Goal: Information Seeking & Learning: Find specific page/section

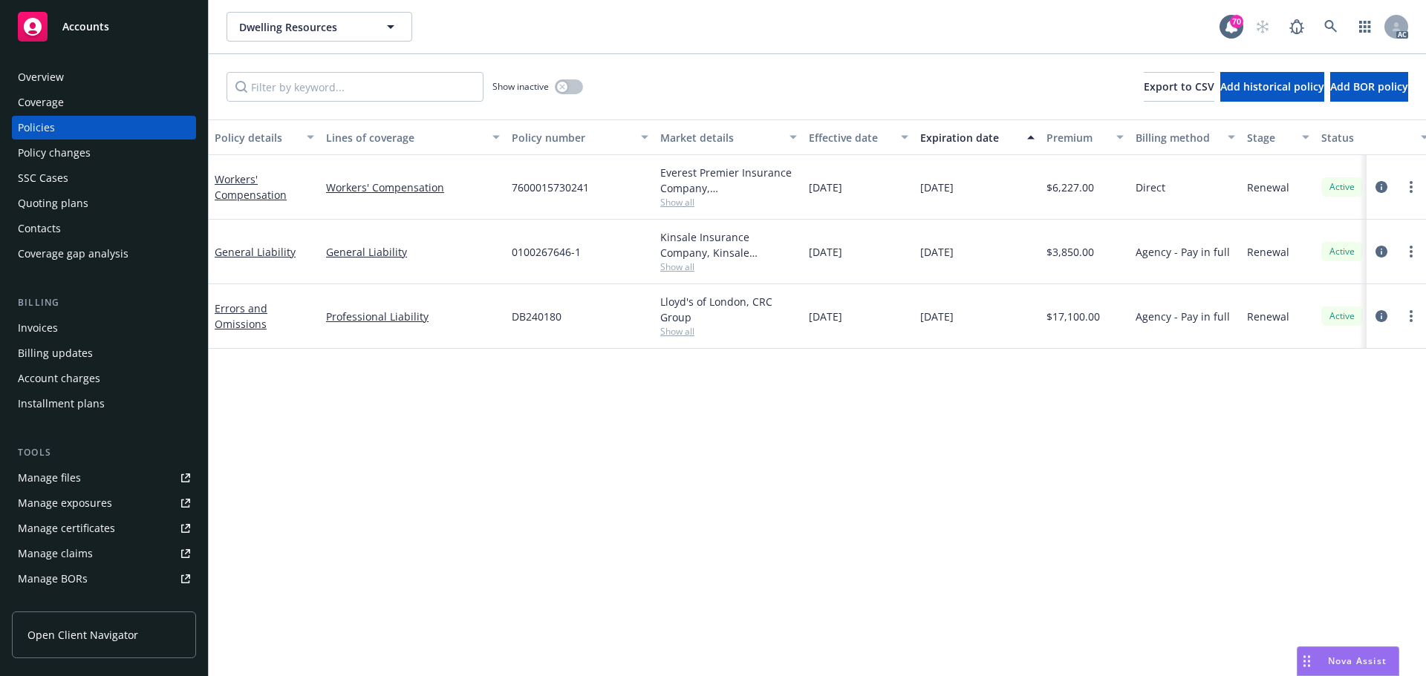
click at [683, 497] on div "Policy details Lines of coverage Policy number Market details Effective date Ex…" at bounding box center [817, 398] width 1217 height 557
click at [394, 472] on div "Policy details Lines of coverage Policy number Market details Effective date Ex…" at bounding box center [817, 398] width 1217 height 557
click at [734, 584] on div "Policy details Lines of coverage Policy number Market details Effective date Ex…" at bounding box center [817, 398] width 1217 height 557
click at [669, 266] on span "Show all" at bounding box center [728, 267] width 137 height 13
click at [1067, 467] on div "Policy details Lines of coverage Policy number Market details Effective date Ex…" at bounding box center [817, 398] width 1217 height 557
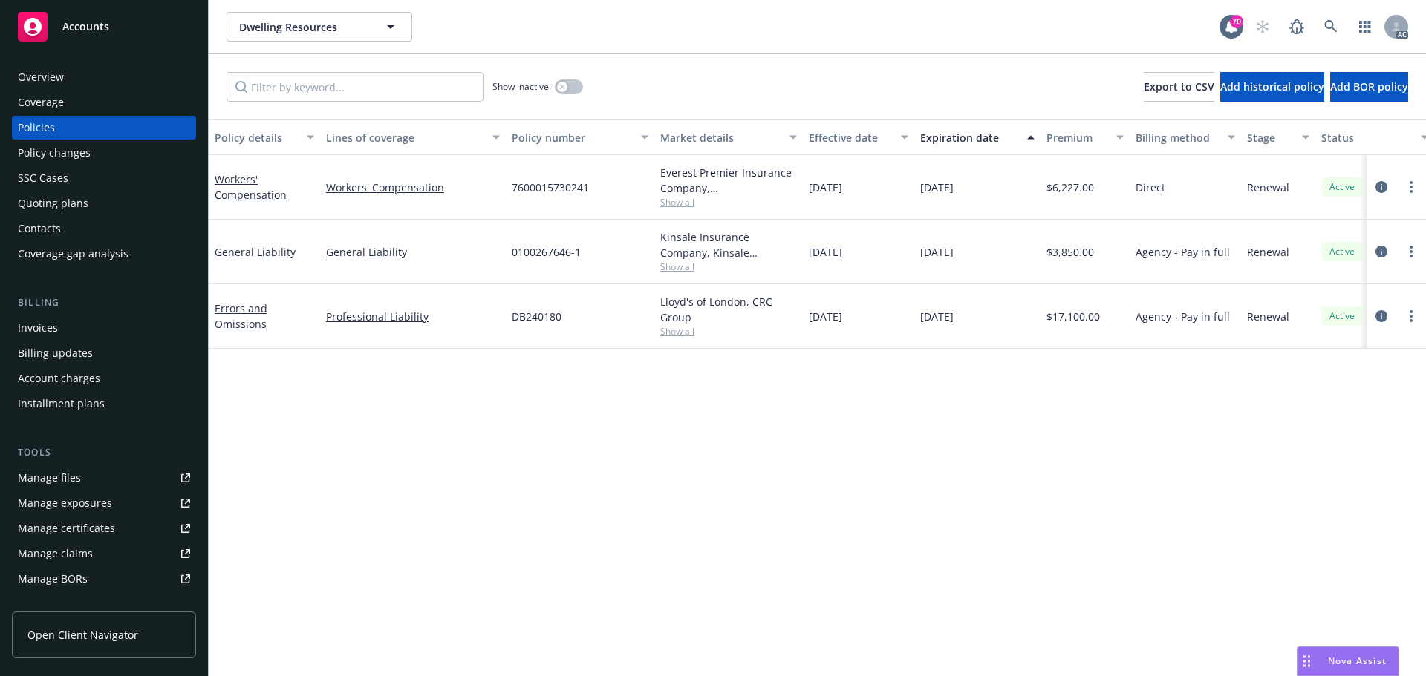
click at [677, 269] on span "Show all" at bounding box center [728, 267] width 137 height 13
click at [1381, 247] on icon "circleInformation" at bounding box center [1381, 252] width 12 height 12
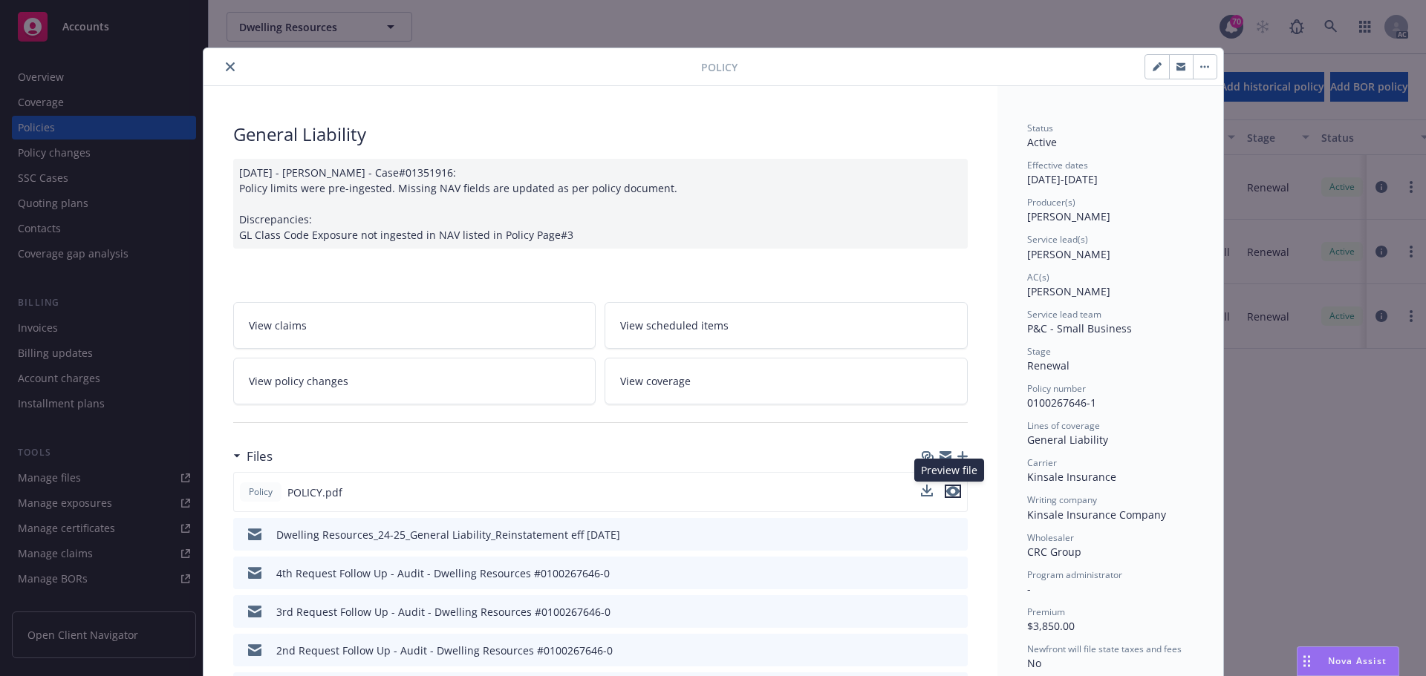
click at [949, 495] on icon "preview file" at bounding box center [952, 491] width 13 height 10
drag, startPoint x: 1018, startPoint y: 478, endPoint x: 1101, endPoint y: 495, distance: 84.8
click at [1095, 502] on div "Writing company" at bounding box center [1110, 500] width 166 height 13
click at [226, 65] on icon "close" at bounding box center [230, 66] width 9 height 9
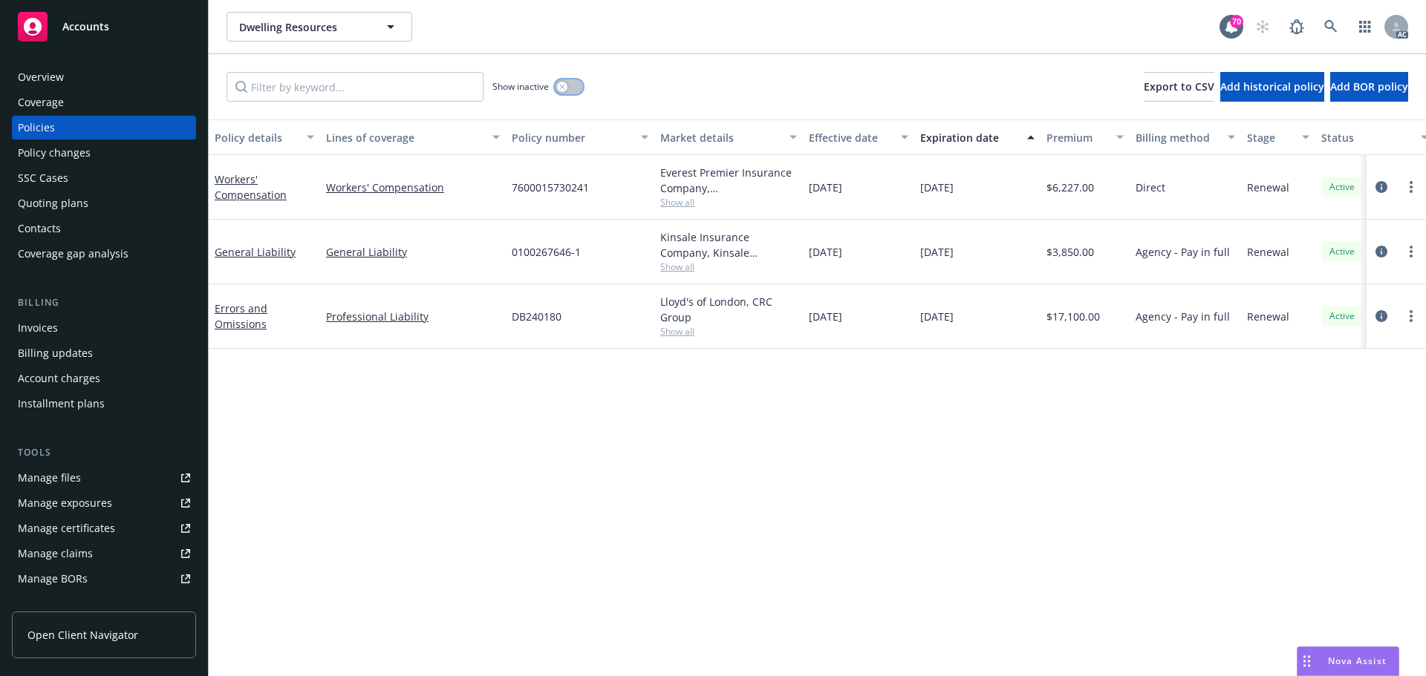
click at [572, 84] on button "button" at bounding box center [569, 86] width 28 height 15
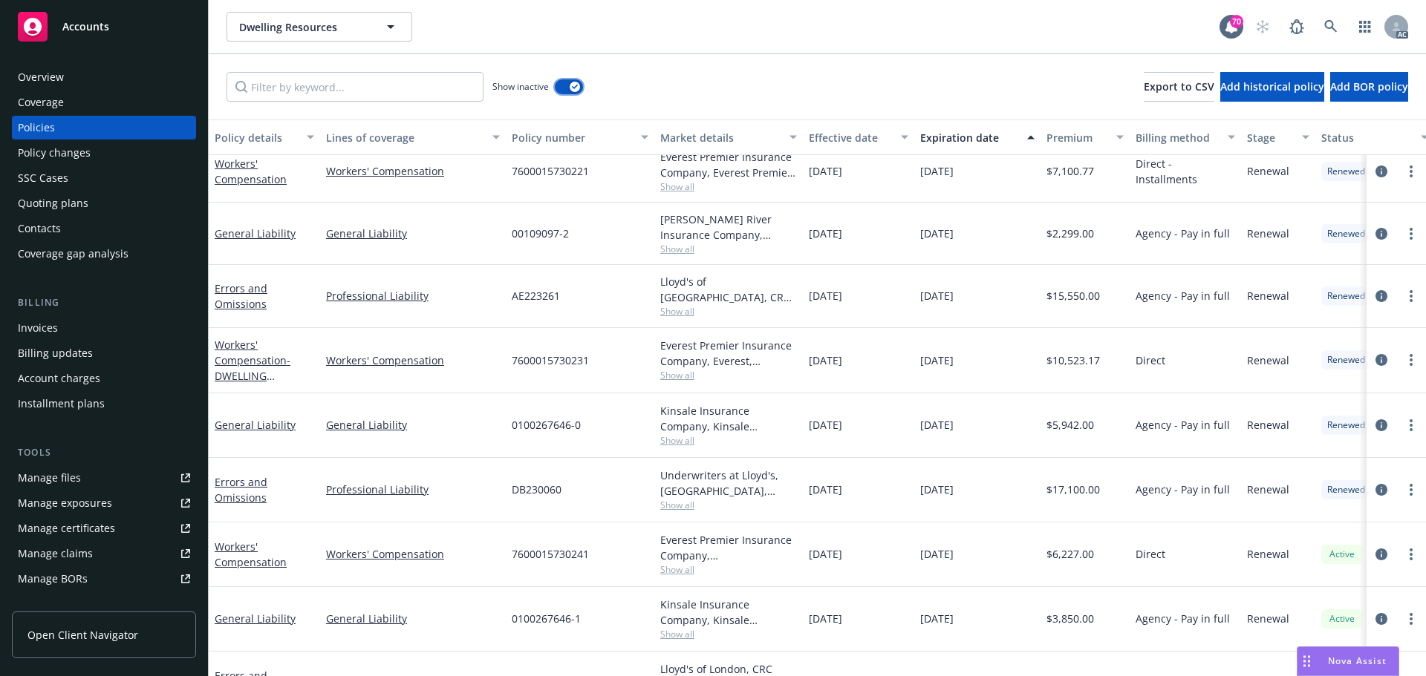
scroll to position [600, 0]
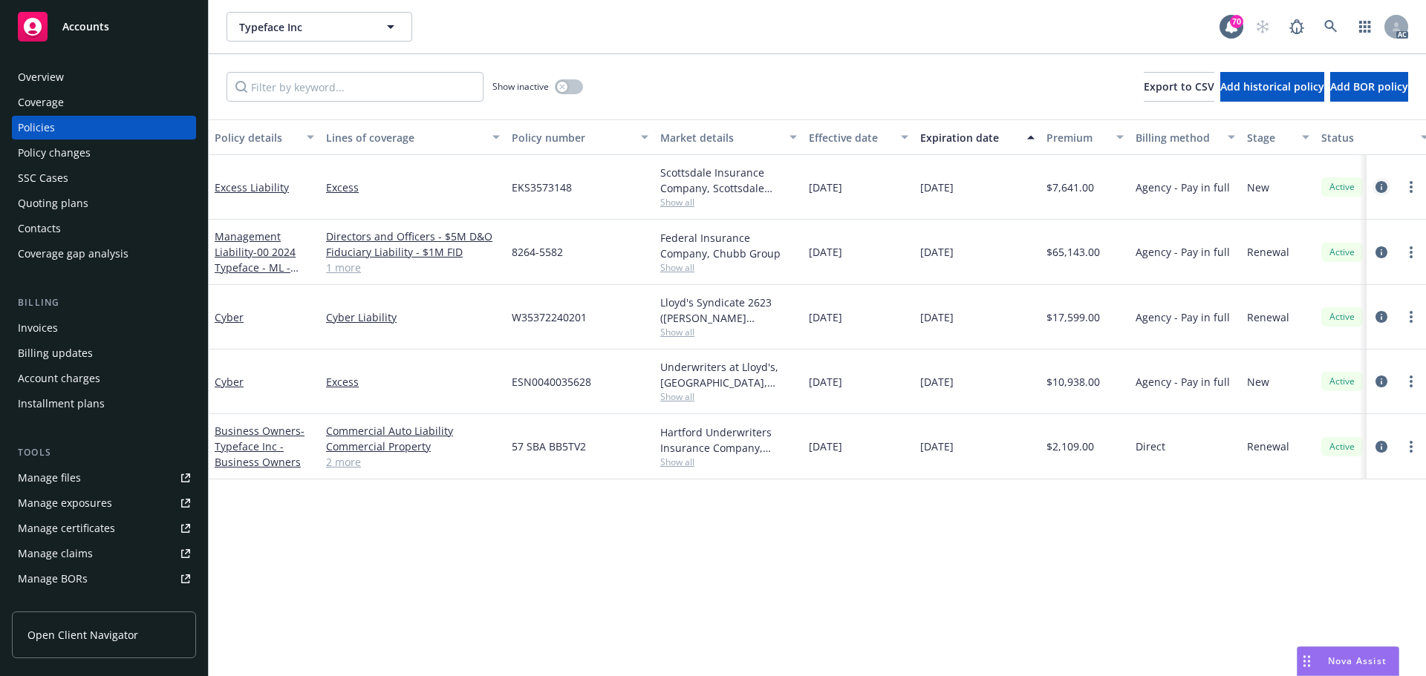
click at [1382, 188] on icon "circleInformation" at bounding box center [1381, 187] width 12 height 12
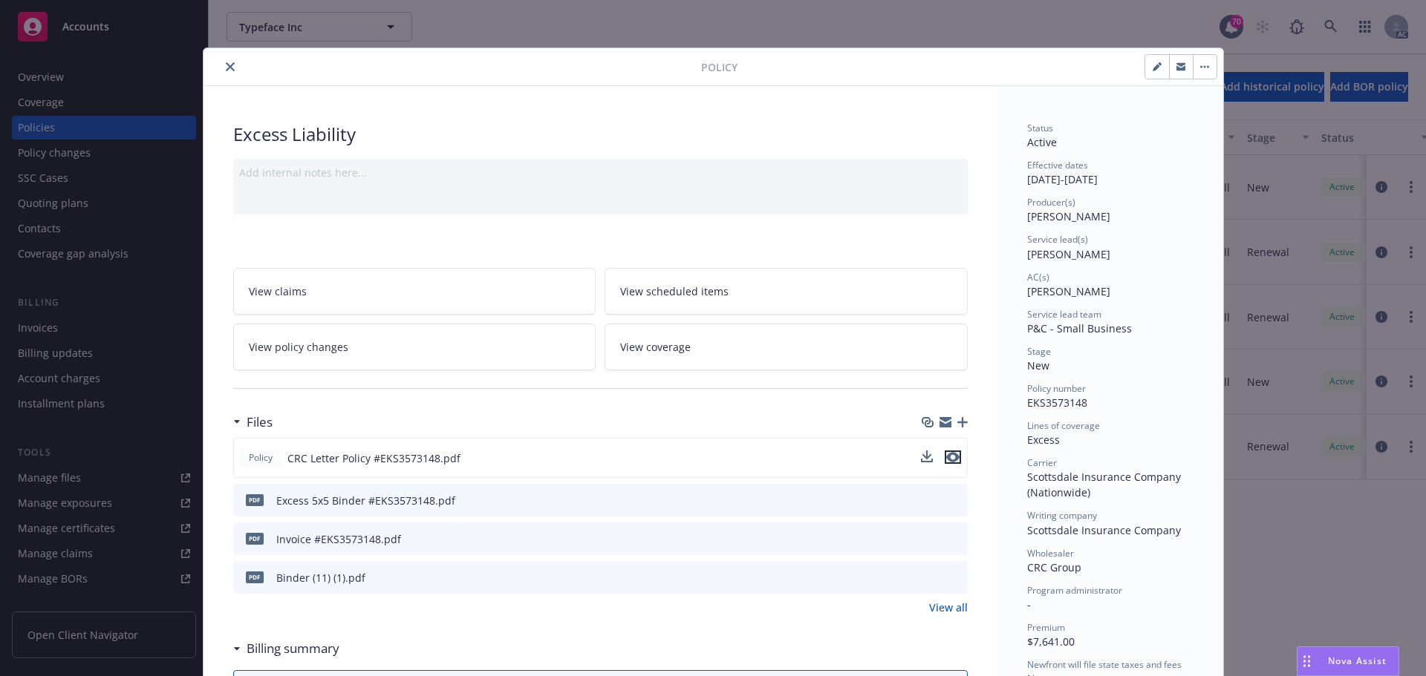
click at [948, 457] on icon "preview file" at bounding box center [952, 457] width 13 height 10
click at [226, 67] on icon "close" at bounding box center [230, 66] width 9 height 9
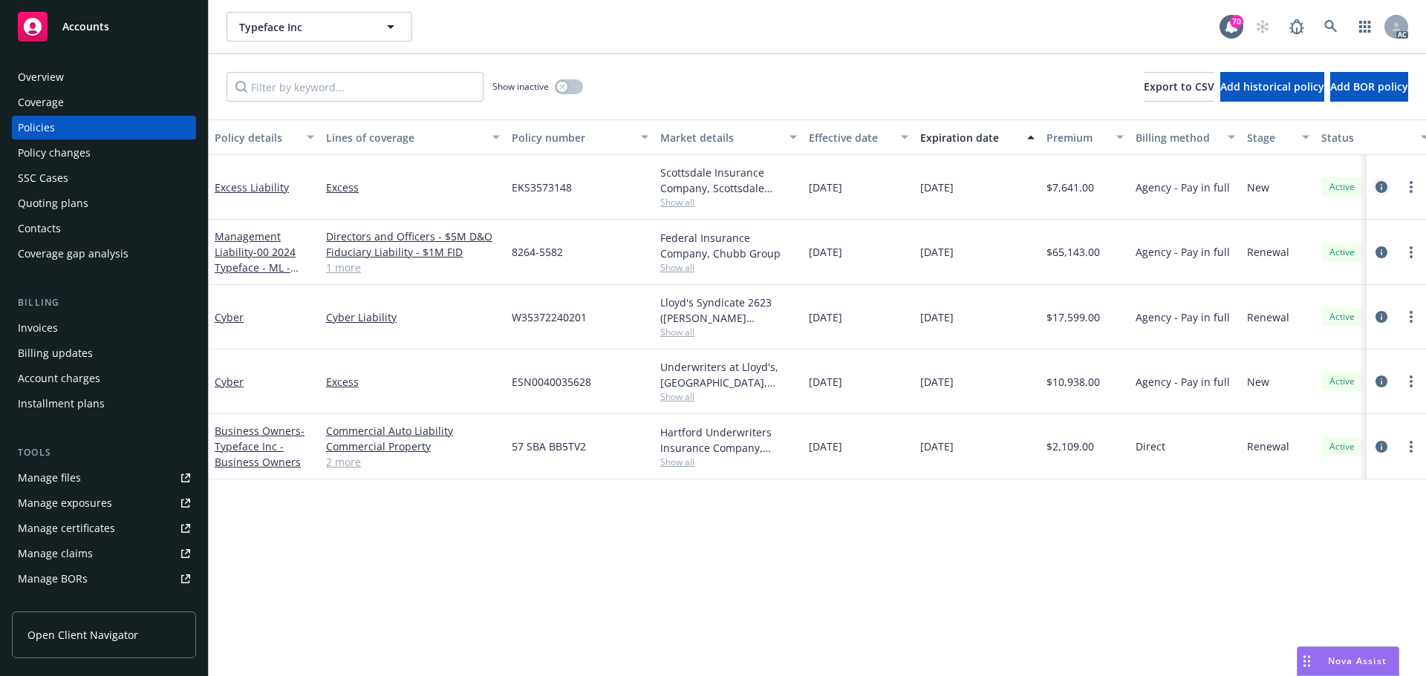
click at [1382, 187] on icon "circleInformation" at bounding box center [1381, 187] width 12 height 12
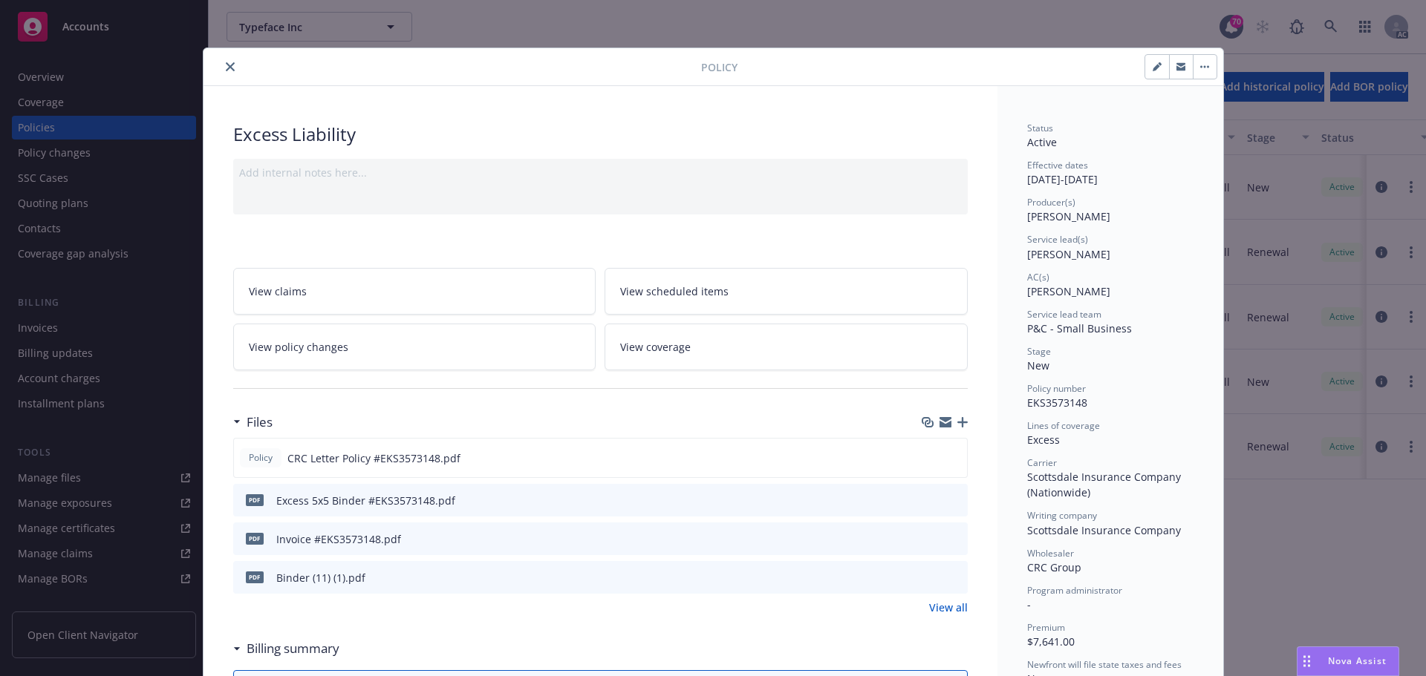
scroll to position [45, 0]
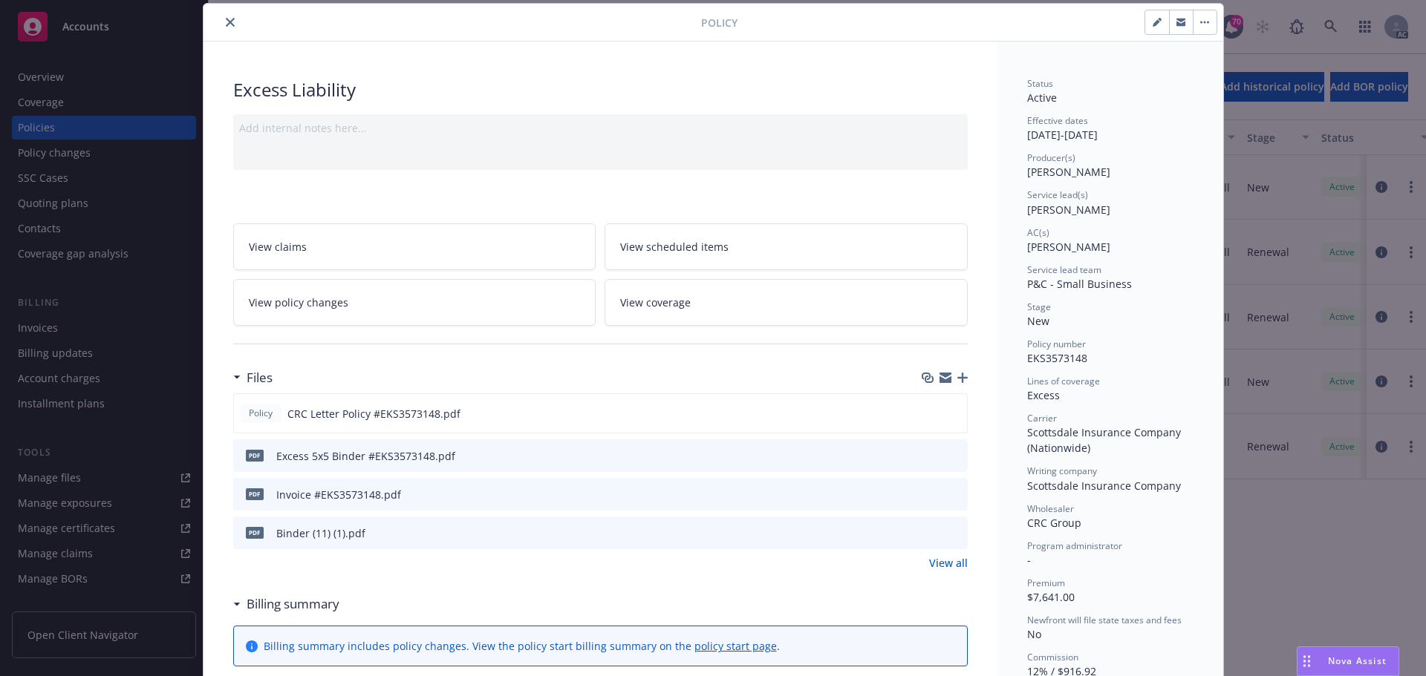
click at [226, 23] on icon "close" at bounding box center [230, 22] width 9 height 9
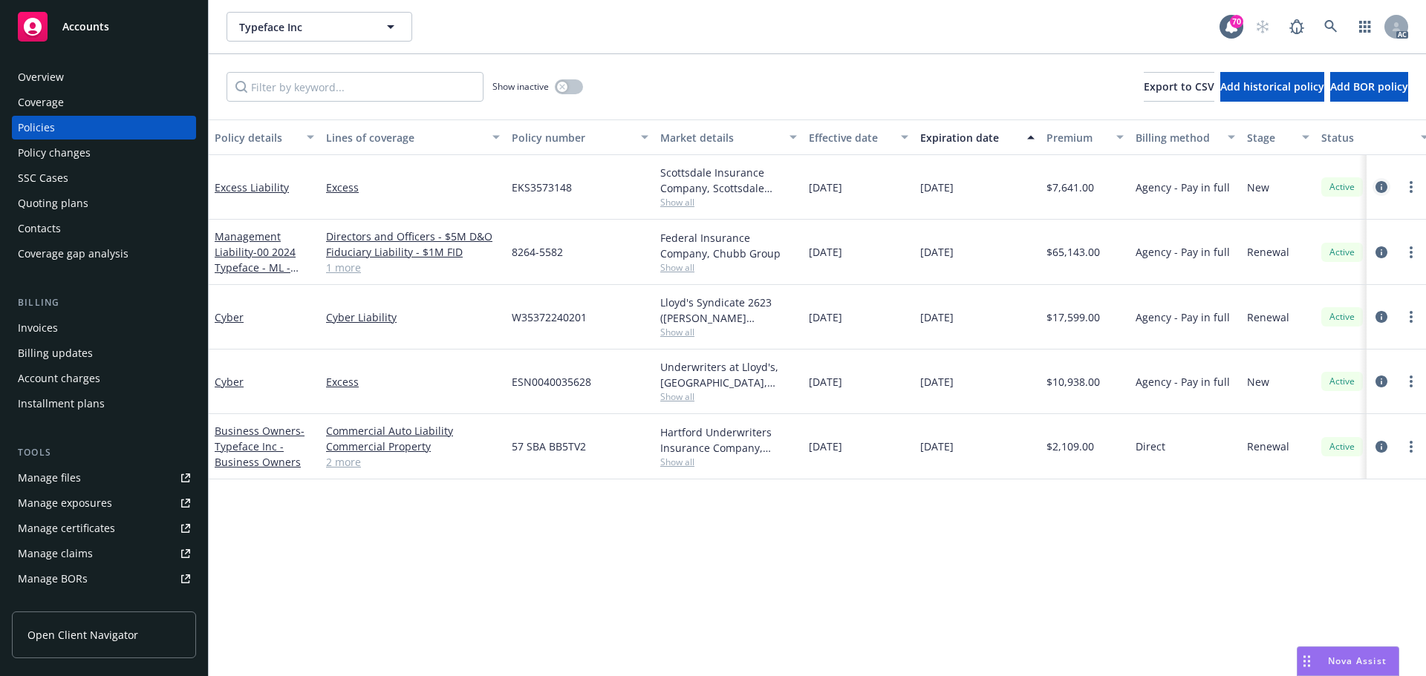
click at [1386, 186] on icon "circleInformation" at bounding box center [1381, 187] width 12 height 12
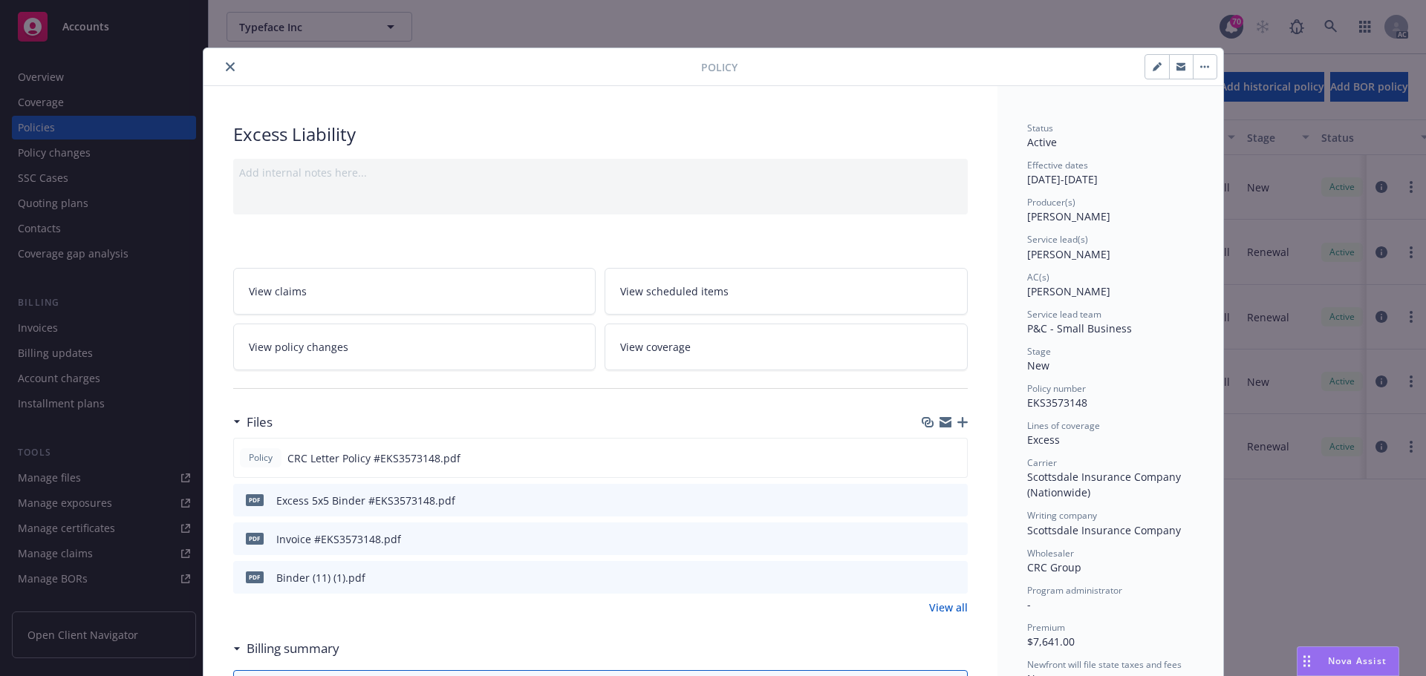
scroll to position [45, 0]
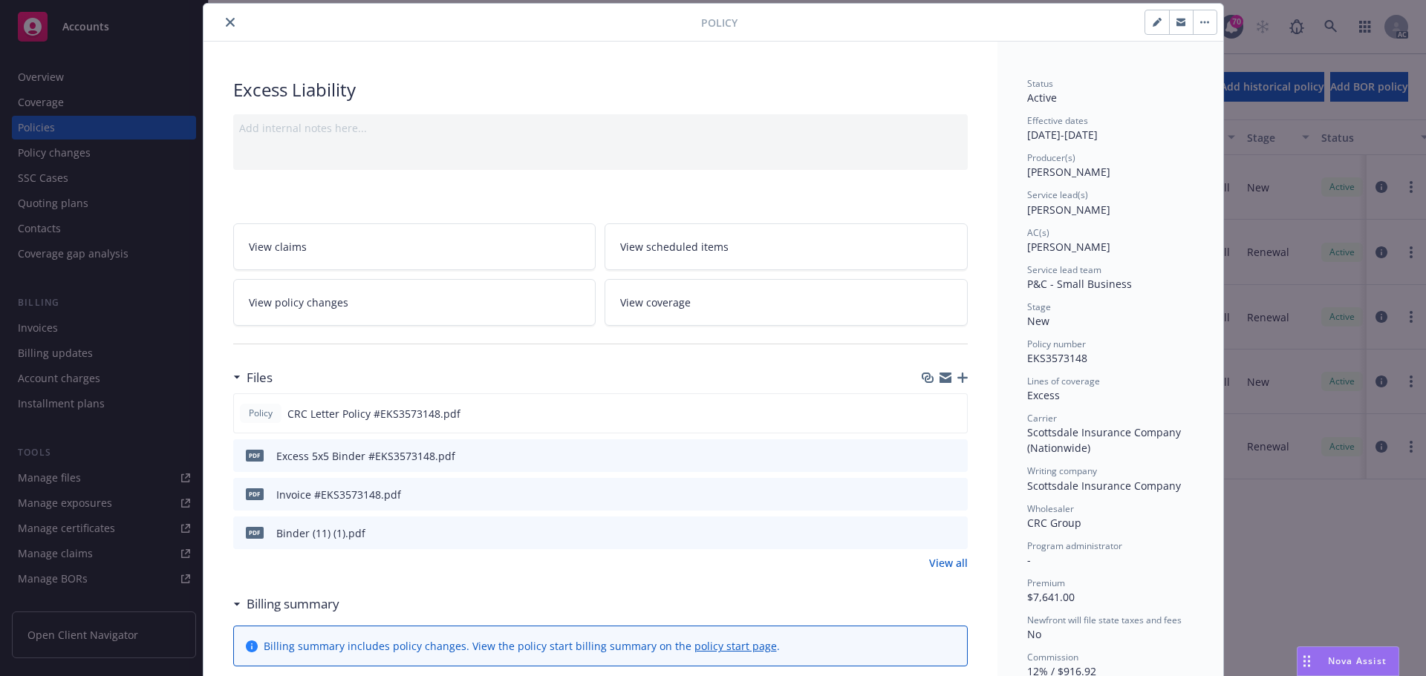
click at [950, 534] on icon "preview file" at bounding box center [953, 532] width 13 height 10
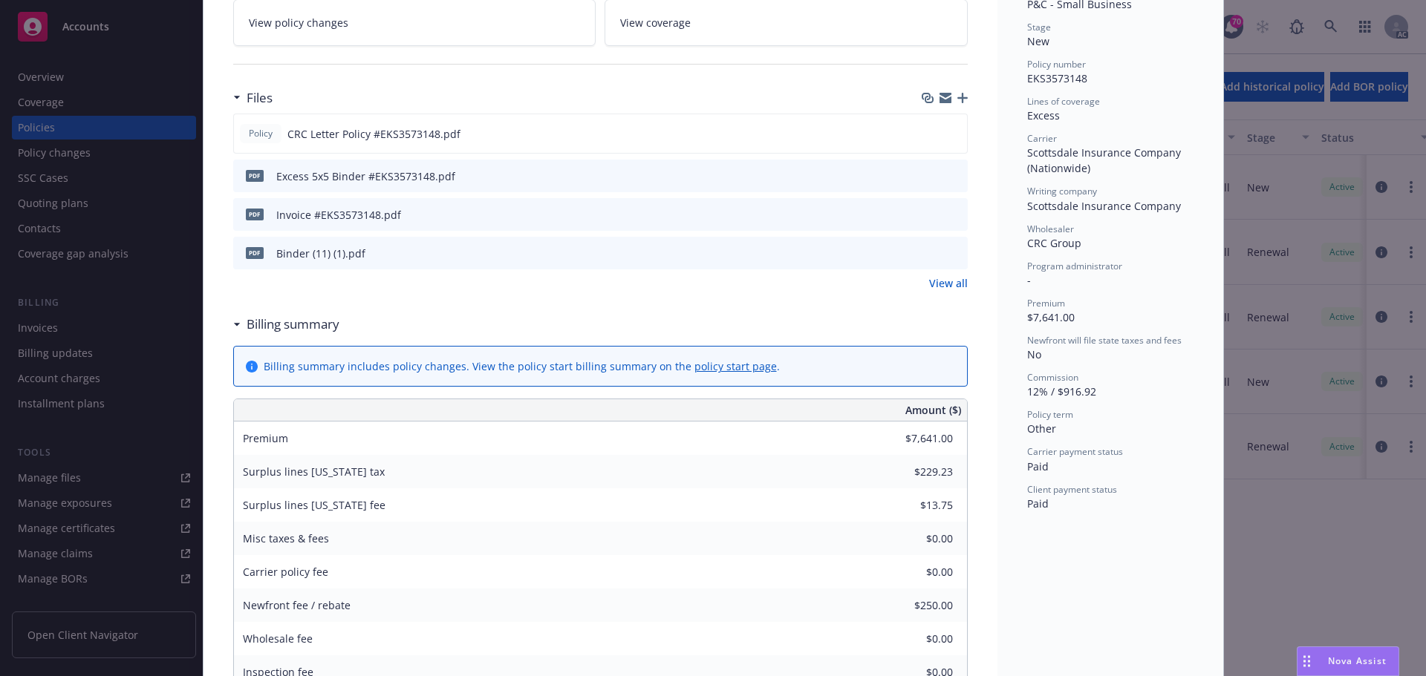
scroll to position [193, 0]
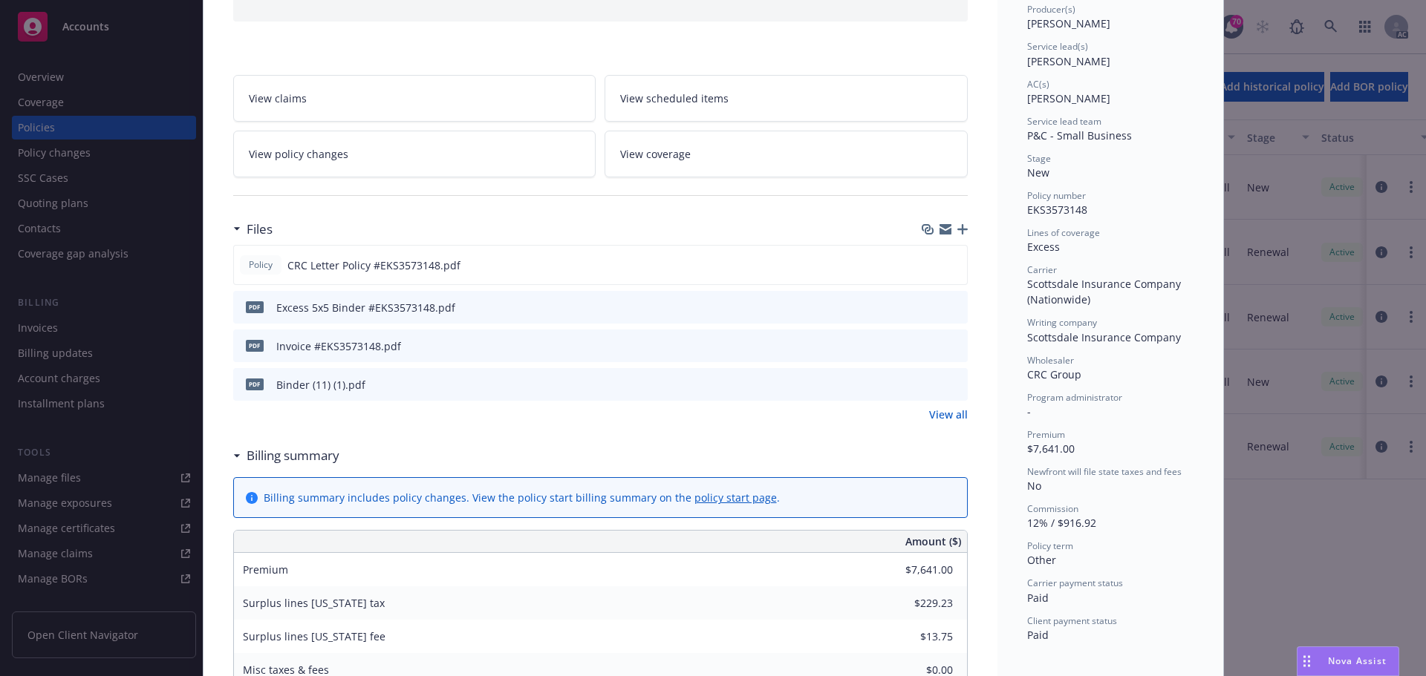
click at [948, 309] on icon "preview file" at bounding box center [953, 306] width 13 height 10
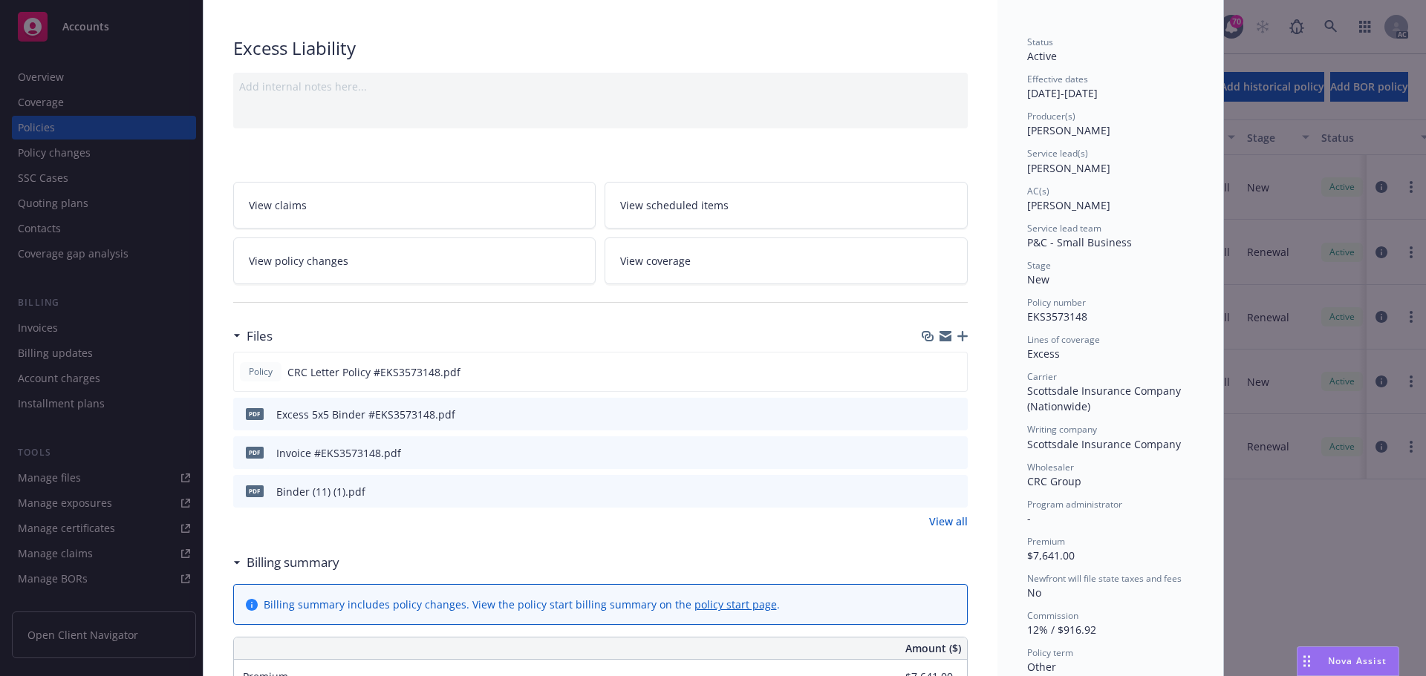
scroll to position [0, 0]
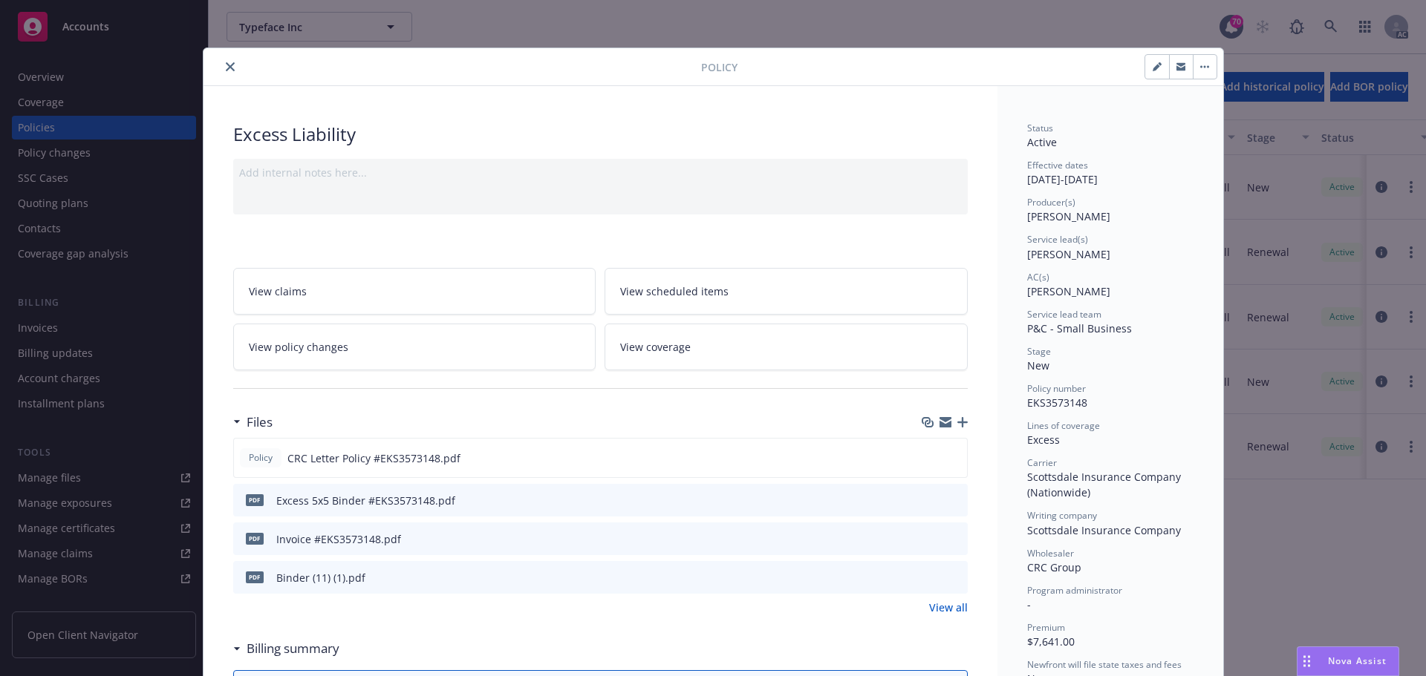
click at [226, 71] on icon "close" at bounding box center [230, 66] width 9 height 9
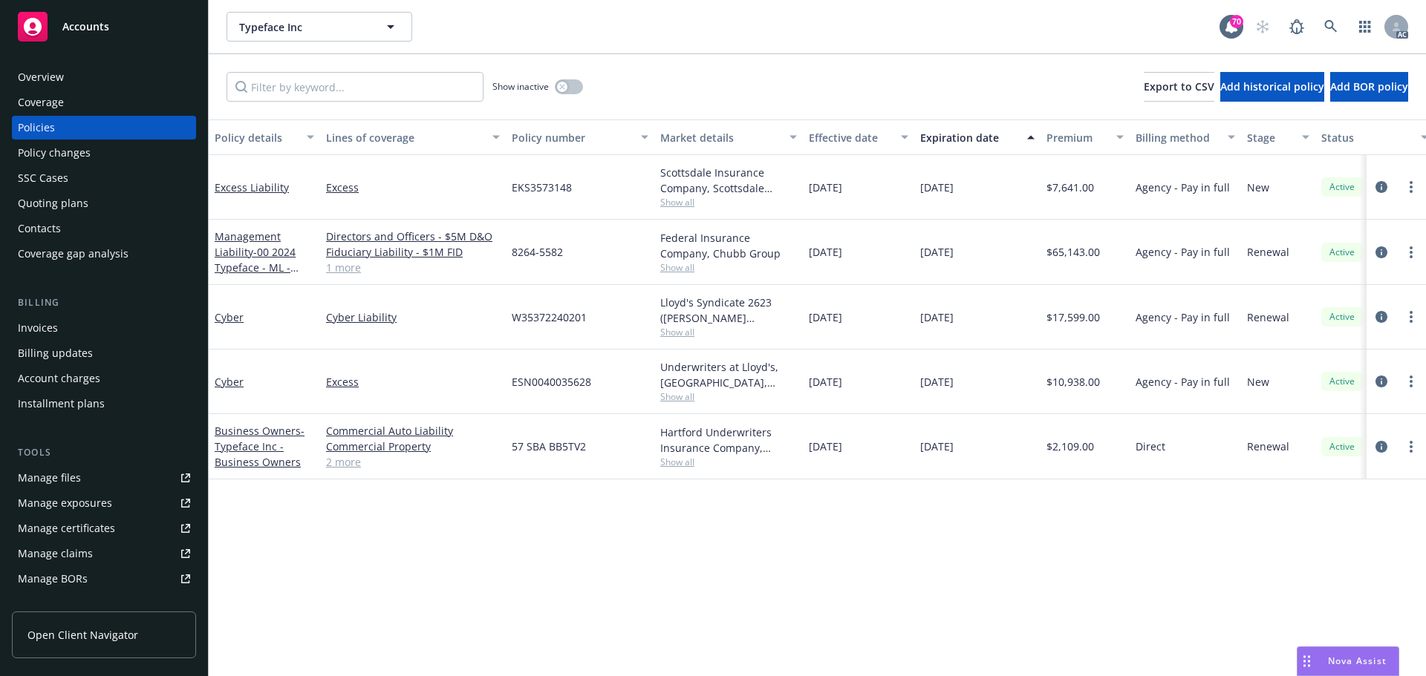
click at [680, 331] on span "Show all" at bounding box center [728, 332] width 137 height 13
click at [831, 564] on div "Policy details Lines of coverage Policy number Market details Effective date Ex…" at bounding box center [817, 398] width 1217 height 557
click at [678, 396] on span "Show all" at bounding box center [728, 397] width 137 height 13
click at [897, 616] on div "Policy details Lines of coverage Policy number Market details Effective date Ex…" at bounding box center [817, 398] width 1217 height 557
click at [688, 333] on span "Show all" at bounding box center [728, 332] width 137 height 13
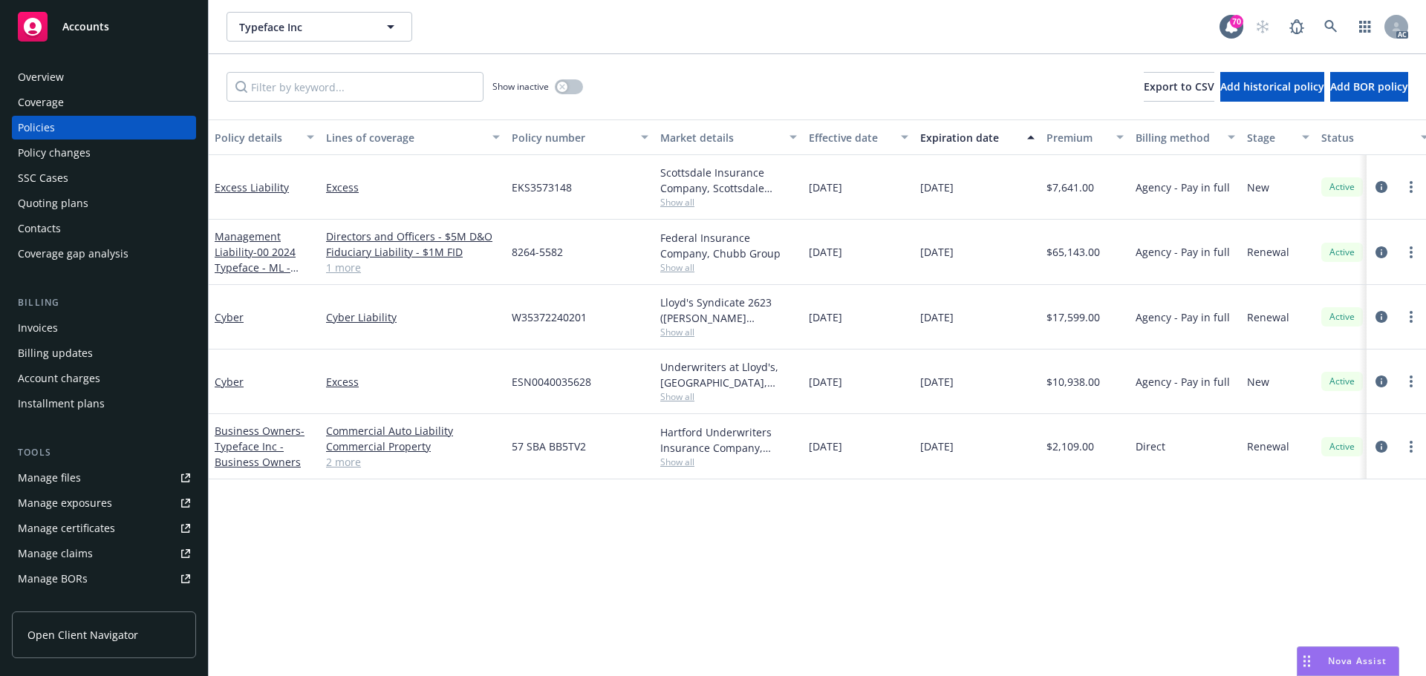
click at [849, 543] on div "Policy details Lines of coverage Policy number Market details Effective date Ex…" at bounding box center [817, 398] width 1217 height 557
click at [679, 398] on span "Show all" at bounding box center [728, 397] width 137 height 13
click at [861, 578] on div "Policy details Lines of coverage Policy number Market details Effective date Ex…" at bounding box center [817, 398] width 1217 height 557
click at [683, 330] on span "Show all" at bounding box center [728, 332] width 137 height 13
drag, startPoint x: 506, startPoint y: 586, endPoint x: 597, endPoint y: 521, distance: 111.7
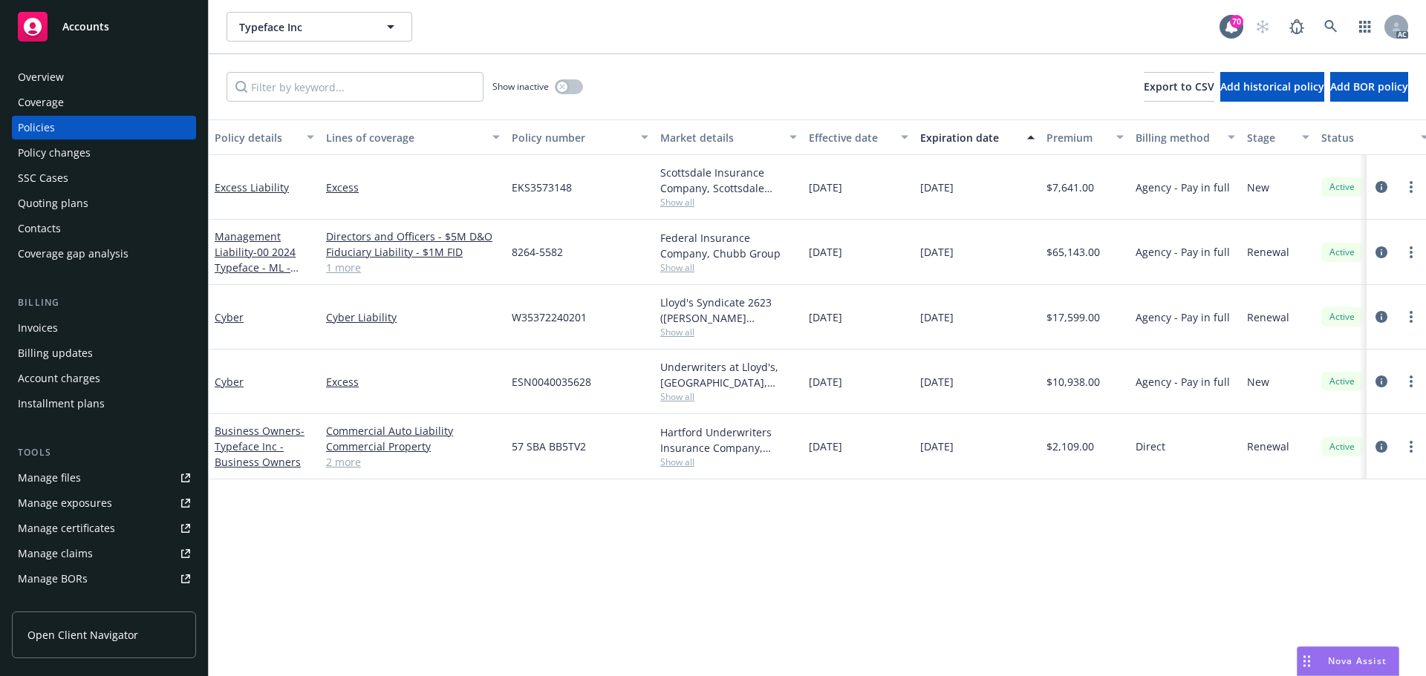
click at [507, 586] on div "Policy details Lines of coverage Policy number Market details Effective date Ex…" at bounding box center [817, 398] width 1217 height 557
click at [678, 397] on span "Show all" at bounding box center [728, 397] width 137 height 13
click at [354, 535] on div "Policy details Lines of coverage Policy number Market details Effective date Ex…" at bounding box center [817, 398] width 1217 height 557
